Goal: Task Accomplishment & Management: Use online tool/utility

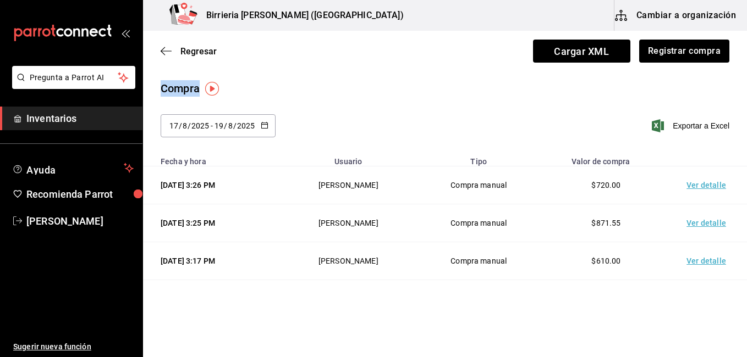
click at [51, 122] on span "Inventarios" at bounding box center [79, 118] width 107 height 15
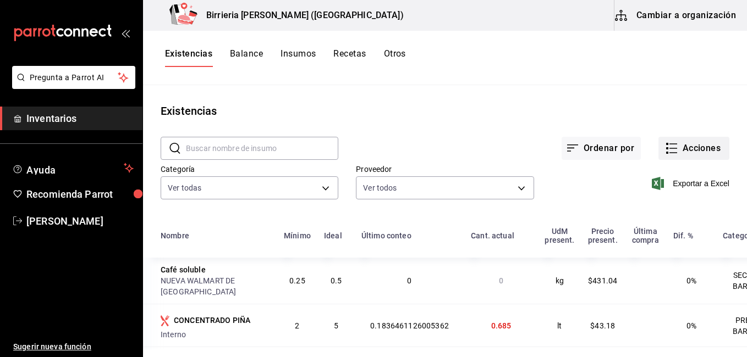
click at [678, 155] on button "Acciones" at bounding box center [693, 148] width 71 height 23
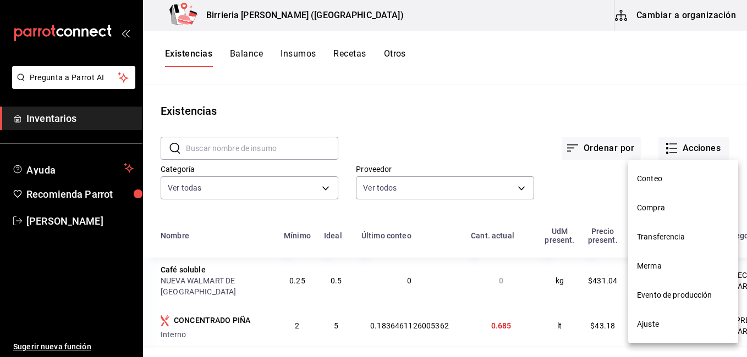
click at [657, 202] on span "Compra" at bounding box center [683, 208] width 92 height 12
